Goal: Information Seeking & Learning: Learn about a topic

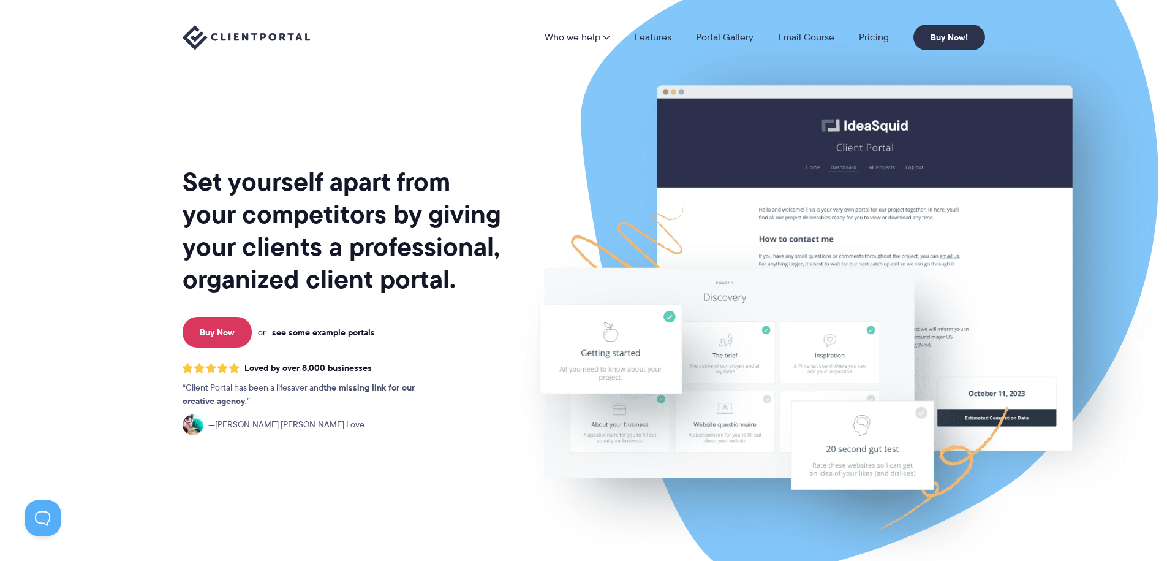
click at [314, 338] on link "see some example portals" at bounding box center [323, 332] width 103 height 11
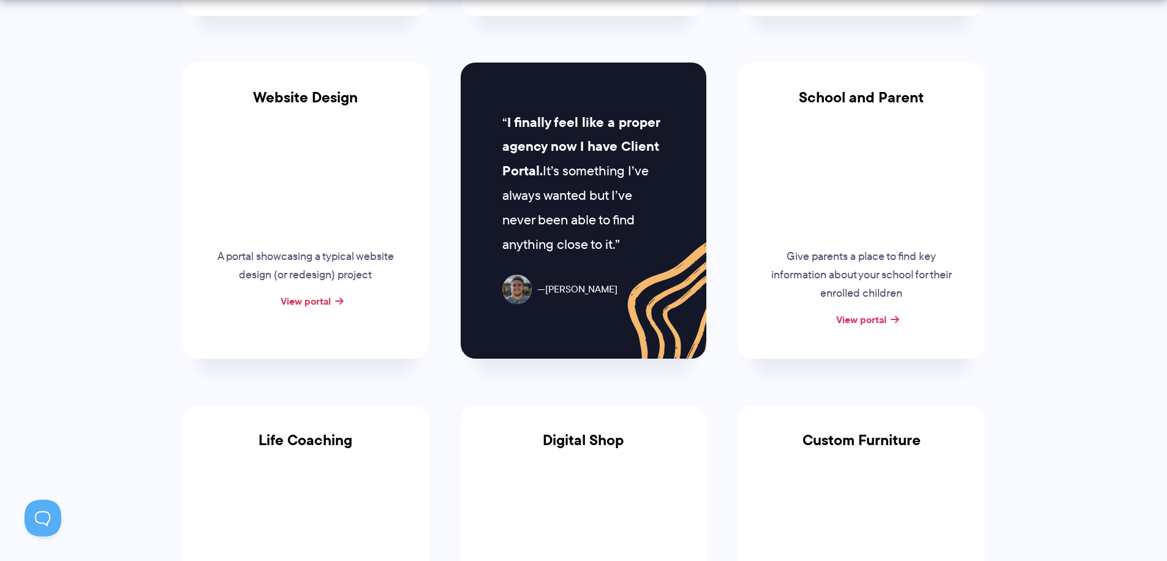
scroll to position [589, 0]
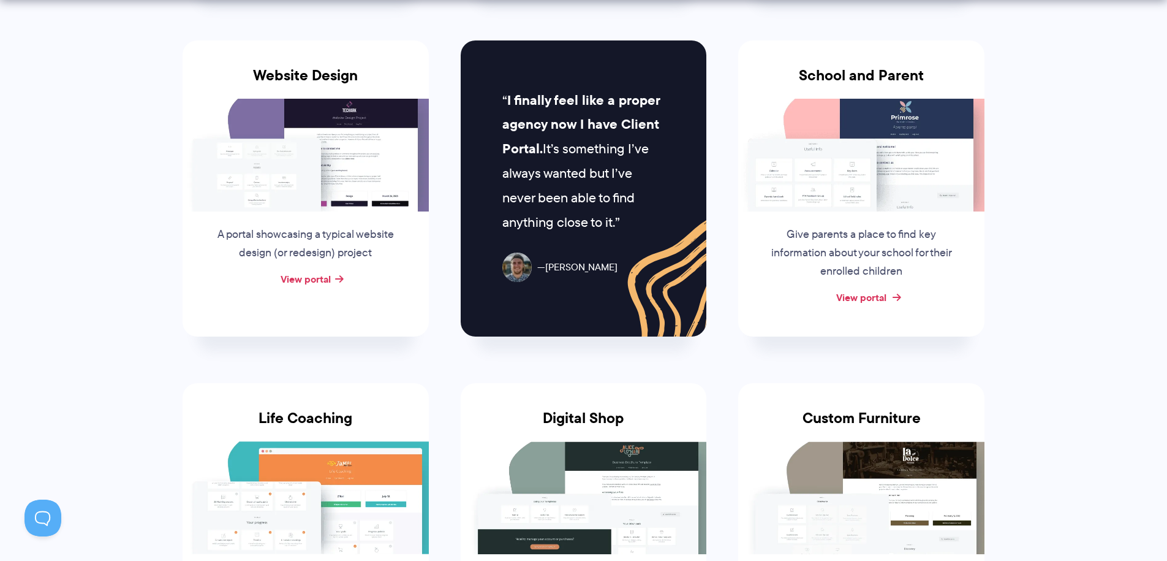
click at [875, 291] on link "View portal" at bounding box center [861, 297] width 50 height 15
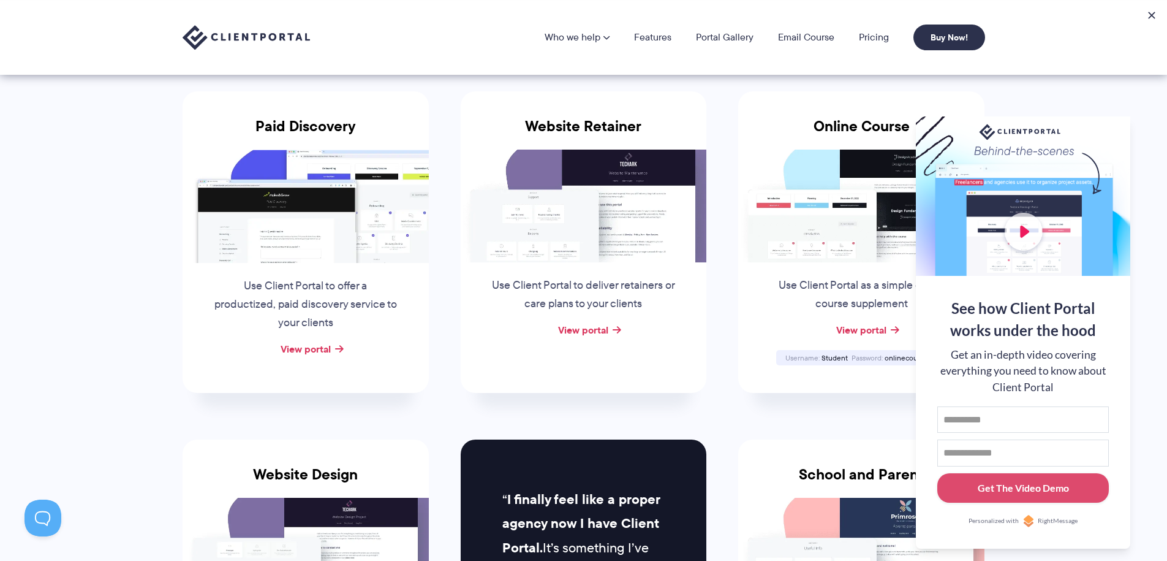
scroll to position [0, 0]
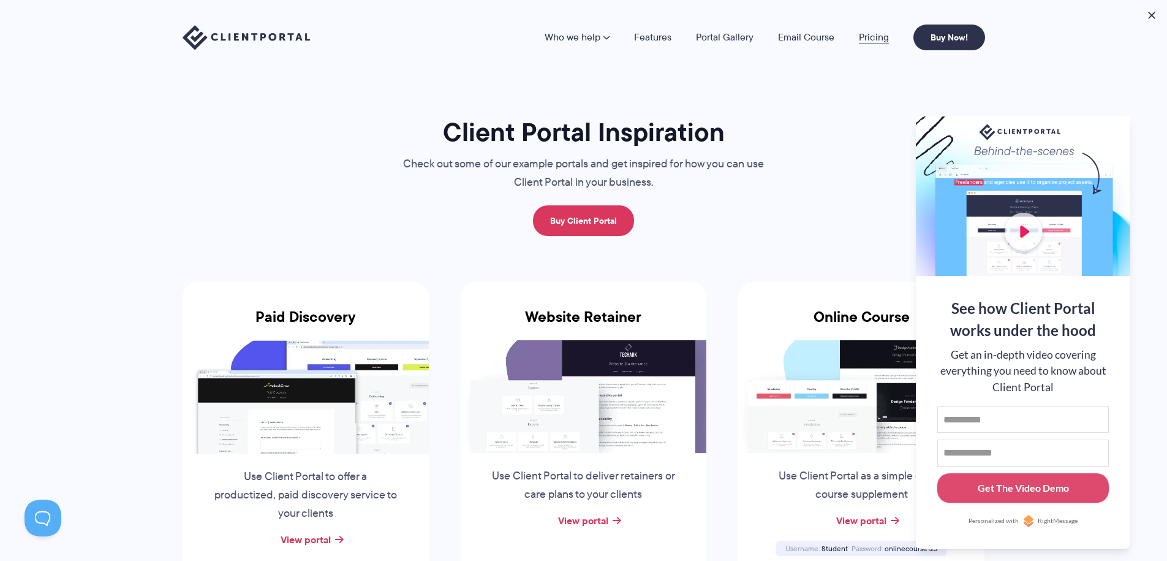
click at [880, 37] on link "Pricing" at bounding box center [874, 37] width 30 height 10
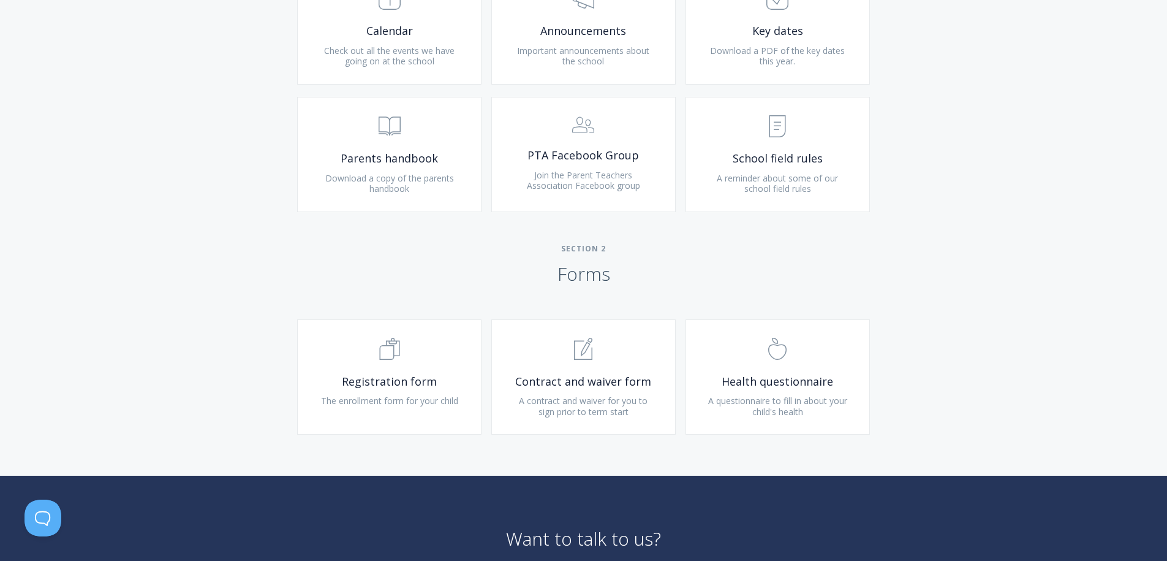
scroll to position [753, 0]
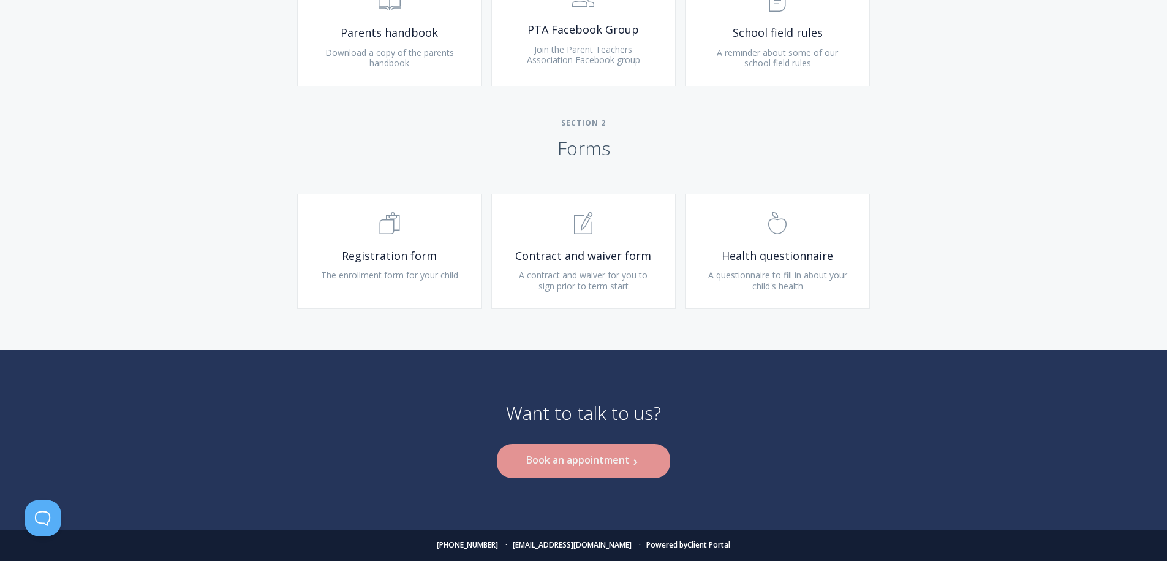
click at [571, 464] on link "Book an appointment .st0{fill:none;stroke:#000000;stroke-width:2;stroke-miterli…" at bounding box center [583, 461] width 173 height 34
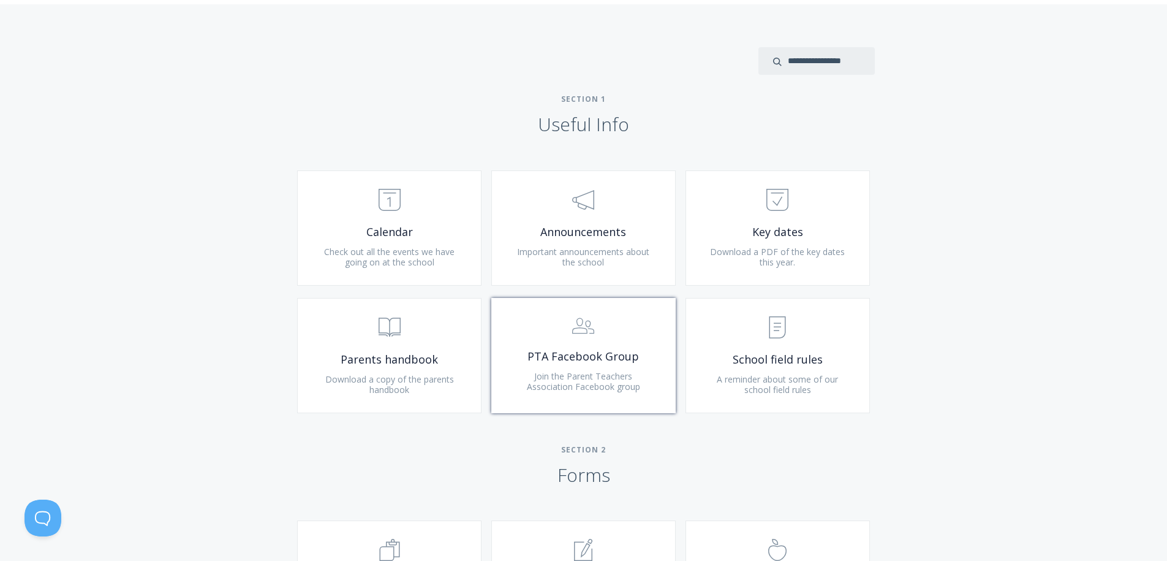
scroll to position [667, 0]
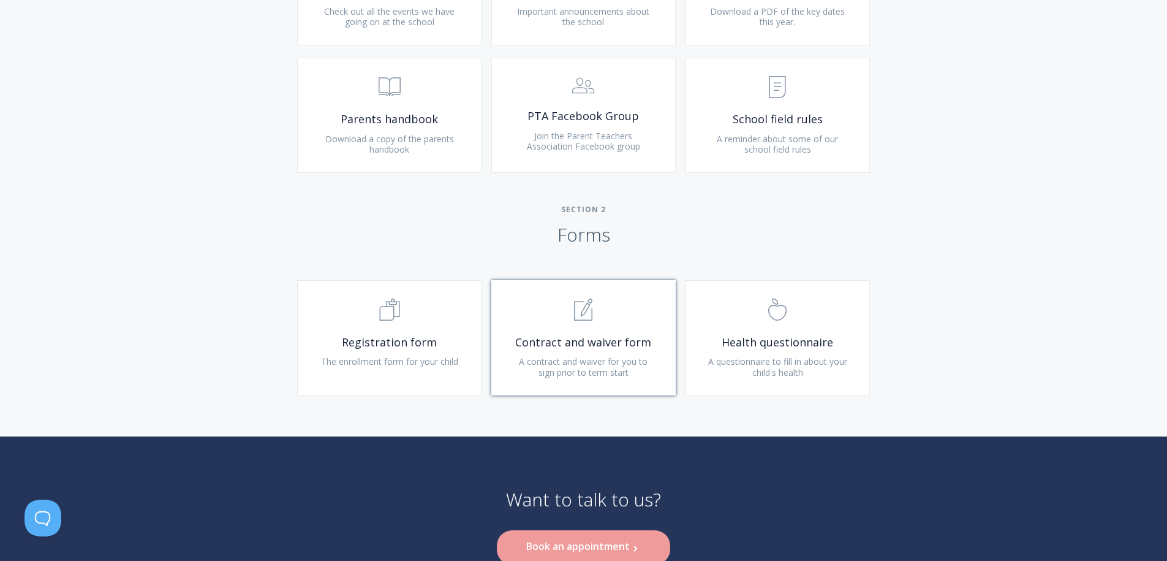
click at [601, 345] on span "Contract and waiver form" at bounding box center [583, 342] width 146 height 14
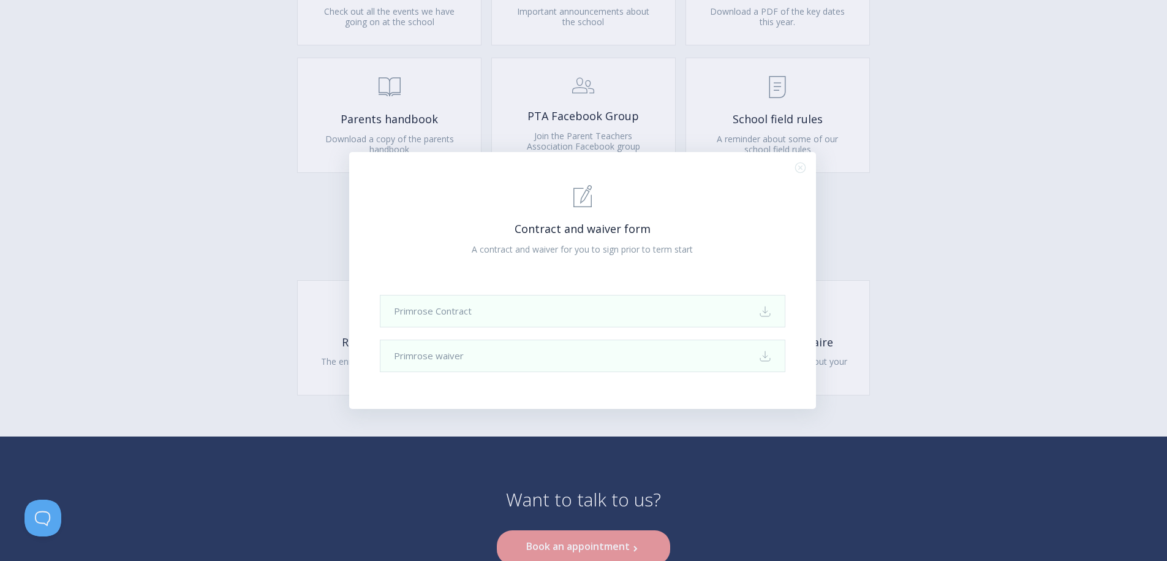
click at [309, 219] on div ".st0{fill:none;stroke:#000000;stroke-width:2;stroke-miterlimit:10;} 1. General …" at bounding box center [583, 280] width 1167 height 561
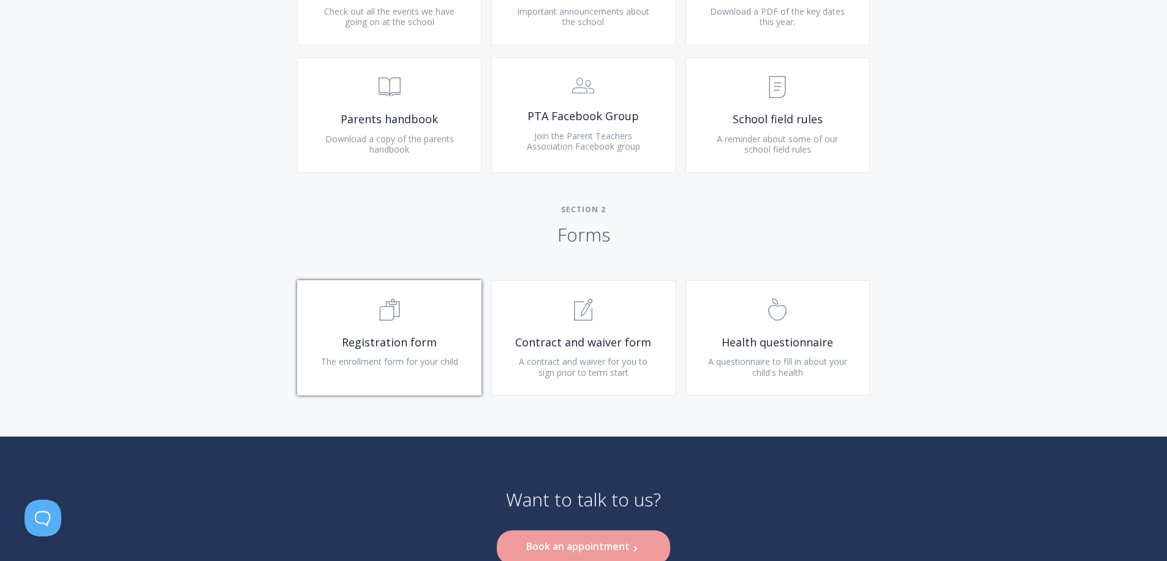
click at [414, 335] on span "Registration form" at bounding box center [389, 342] width 146 height 14
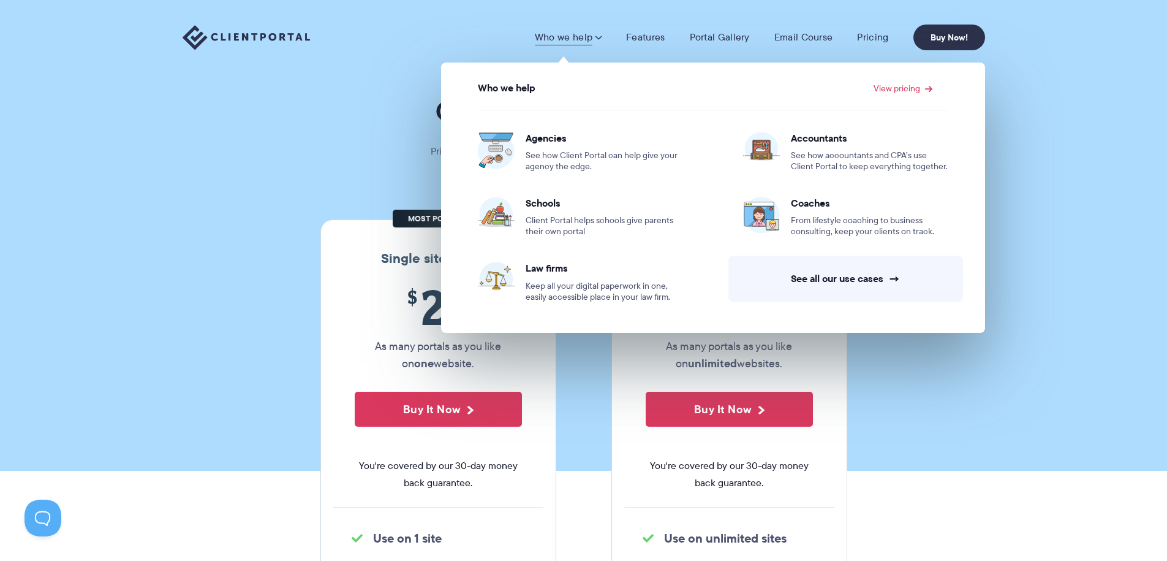
click at [588, 34] on link "Who we help" at bounding box center [568, 37] width 67 height 12
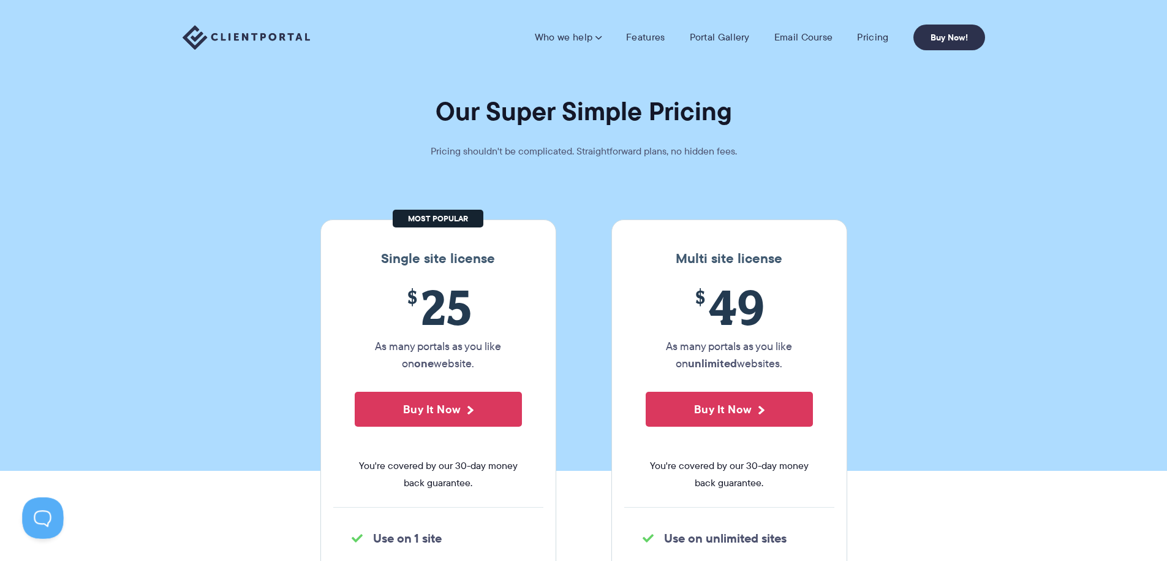
click at [39, 515] on button at bounding box center [40, 515] width 37 height 37
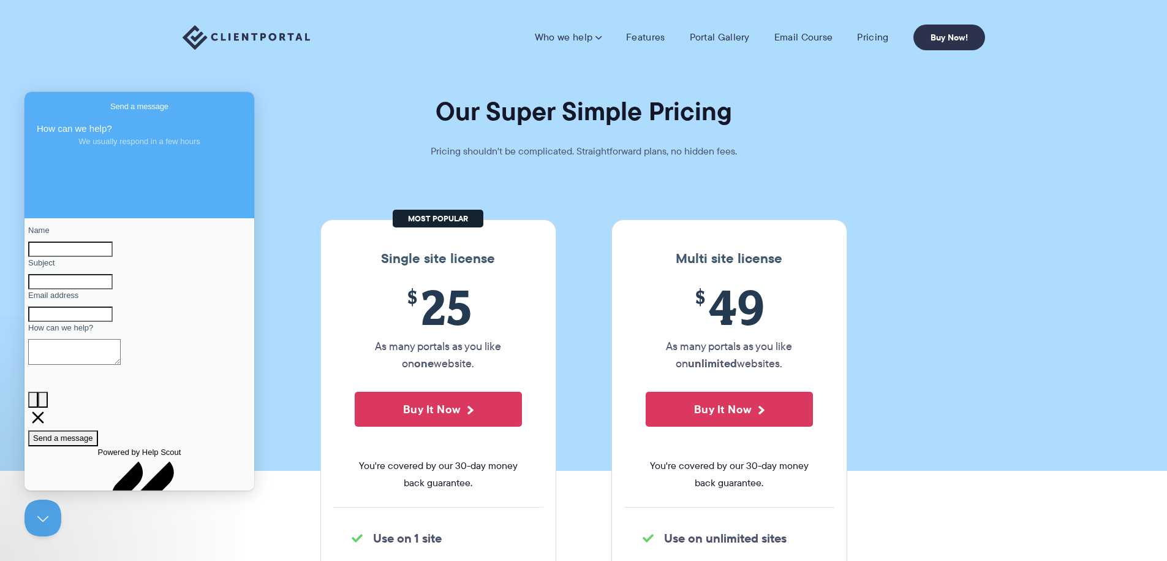
click at [217, 80] on section "Our Super Simple Pricing Pricing shouldn't be complicated. Straightforward plan…" at bounding box center [583, 235] width 1167 height 470
click at [257, 43] on img at bounding box center [246, 37] width 127 height 25
